Goal: Information Seeking & Learning: Learn about a topic

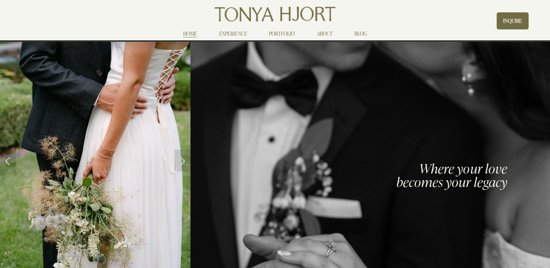
click at [239, 33] on link "EXPERIENCE" at bounding box center [233, 33] width 28 height 9
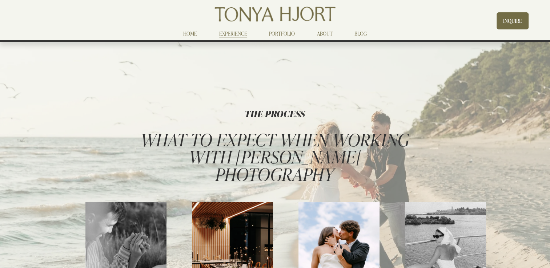
click at [324, 33] on link "ABOUT" at bounding box center [325, 33] width 16 height 9
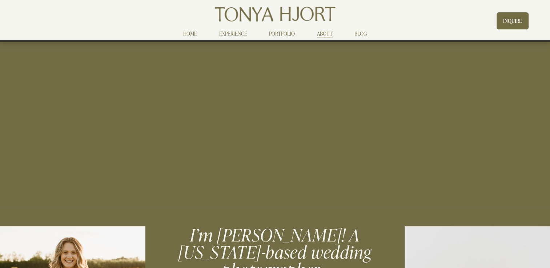
click at [191, 33] on link "HOME" at bounding box center [190, 33] width 14 height 9
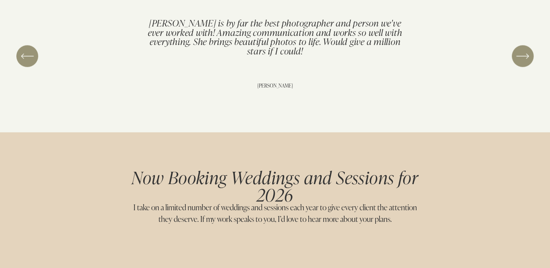
scroll to position [1394, 0]
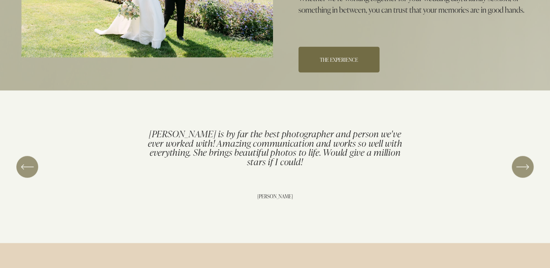
click at [347, 47] on link "THE EXPERIENCE" at bounding box center [338, 60] width 81 height 26
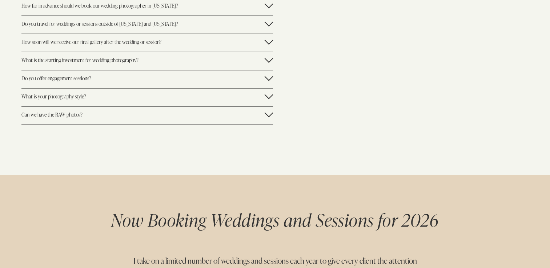
scroll to position [1792, 0]
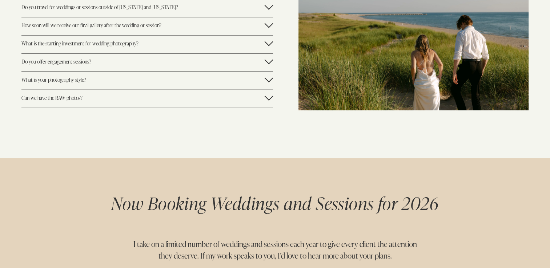
click at [127, 44] on span "What is the starting investment for wedding photography?" at bounding box center [142, 43] width 243 height 7
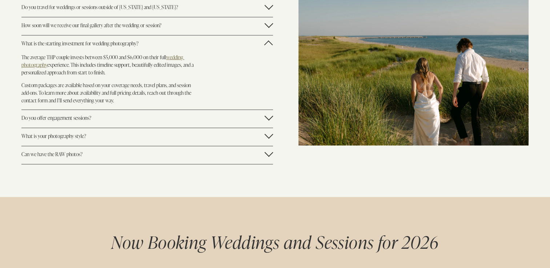
click at [177, 57] on u "wedding photography" at bounding box center [102, 61] width 163 height 15
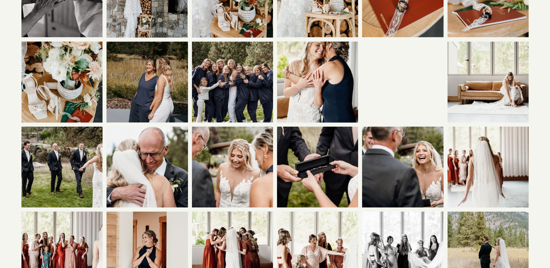
scroll to position [1118, 0]
